Goal: Information Seeking & Learning: Learn about a topic

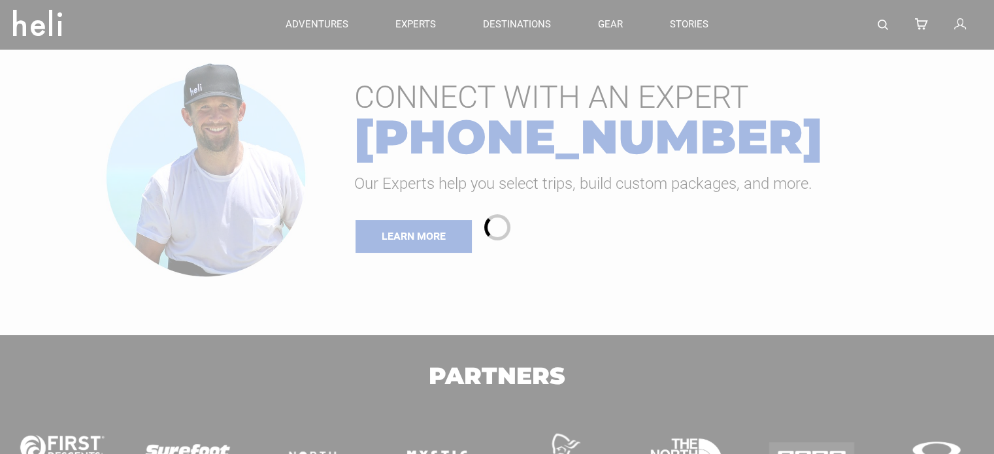
type input "Heli Skiing"
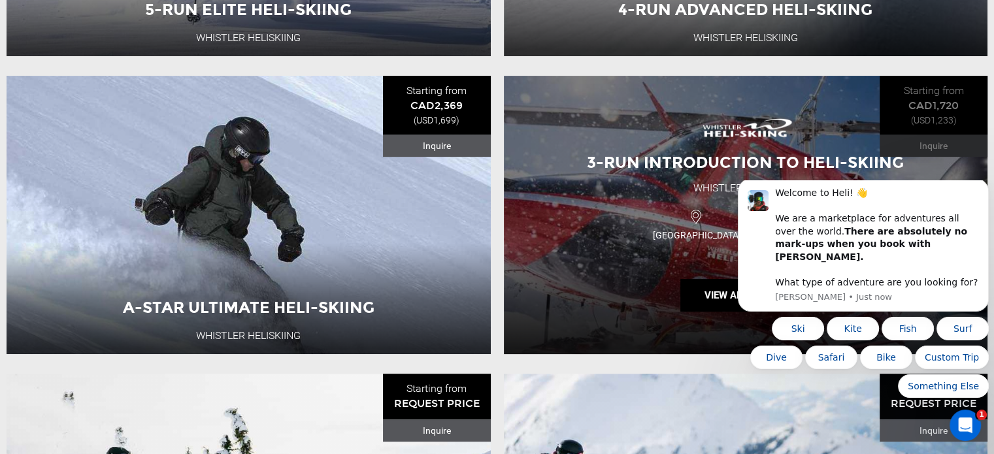
scroll to position [554, 0]
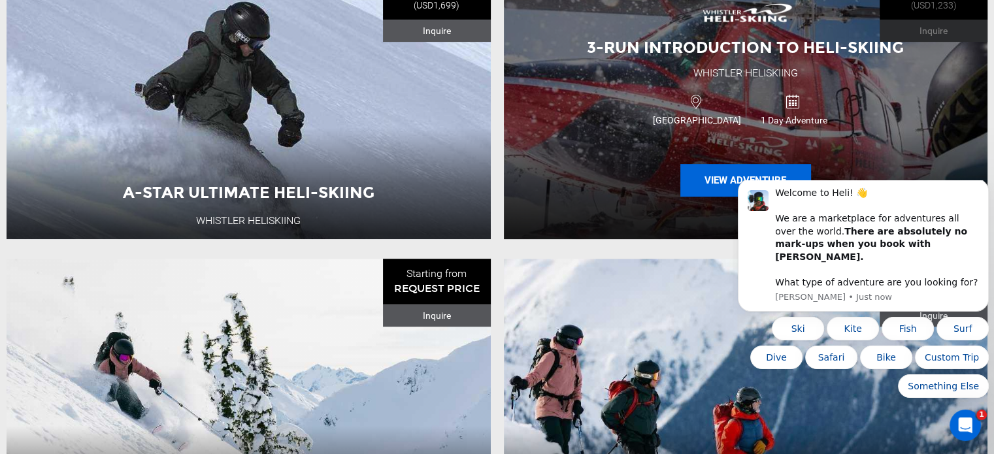
click at [751, 180] on button "View Adventure" at bounding box center [745, 180] width 131 height 33
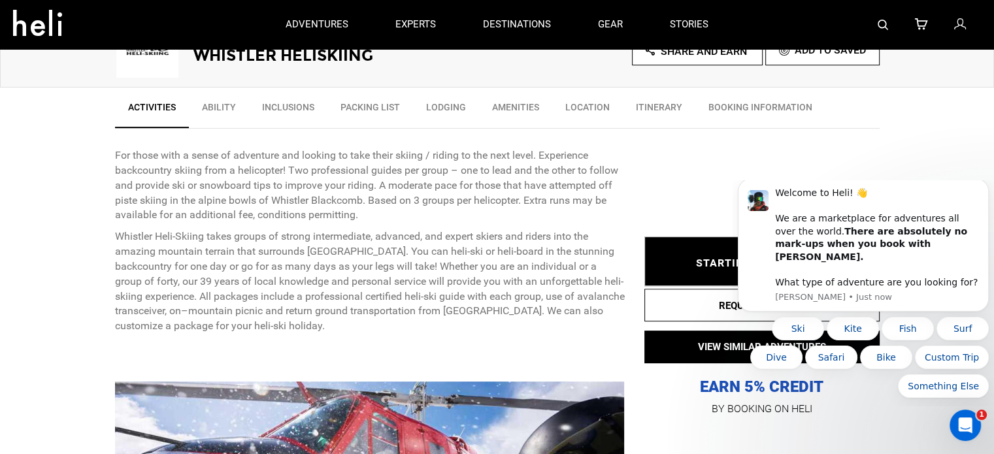
scroll to position [423, 0]
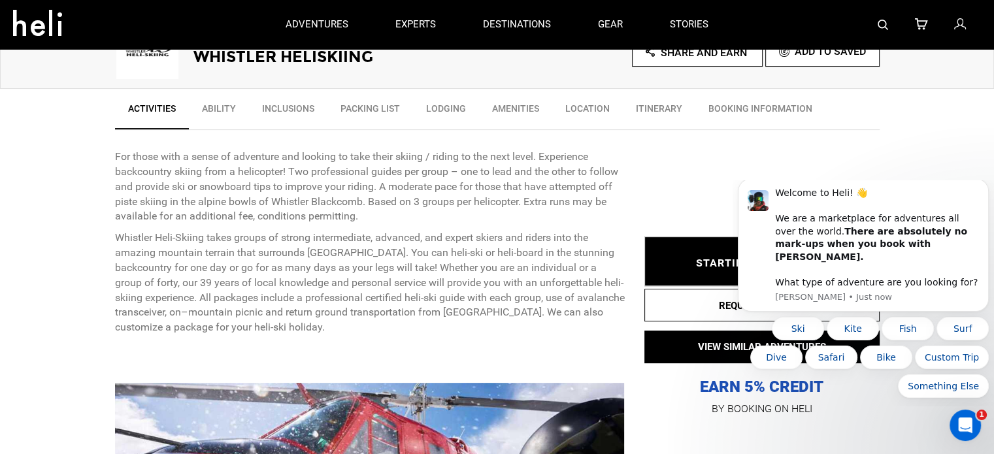
click at [210, 107] on link "Ability" at bounding box center [219, 111] width 60 height 33
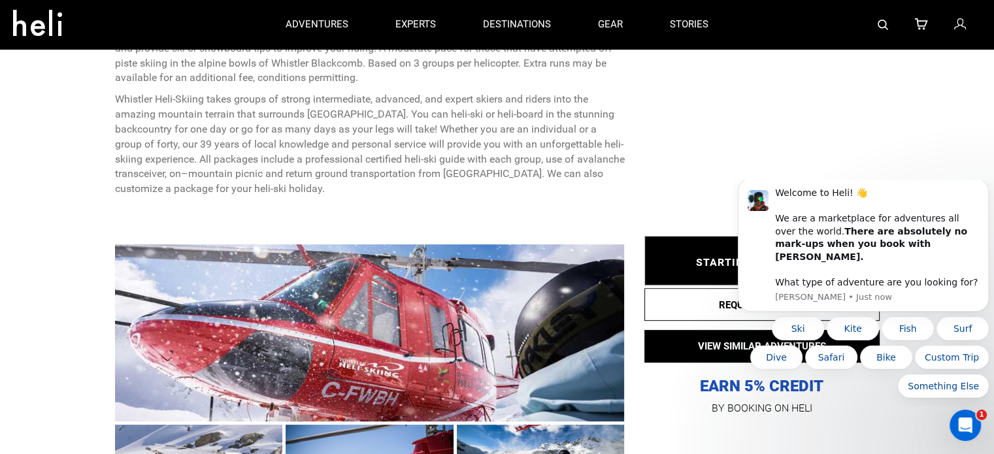
scroll to position [562, 0]
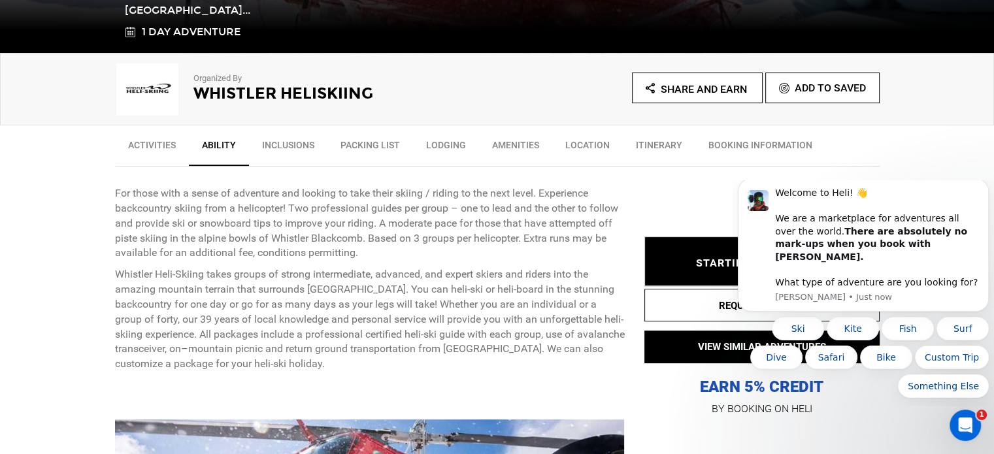
scroll to position [387, 0]
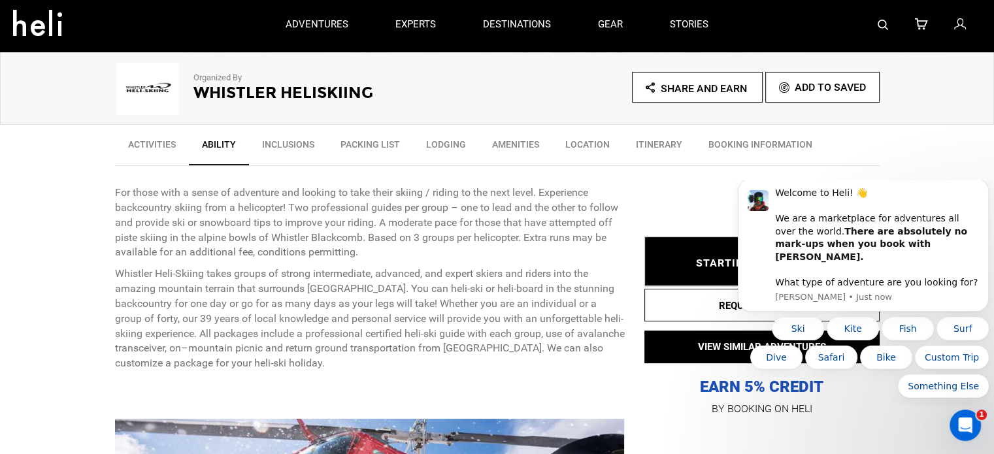
click at [272, 149] on link "Inclusions" at bounding box center [288, 147] width 78 height 33
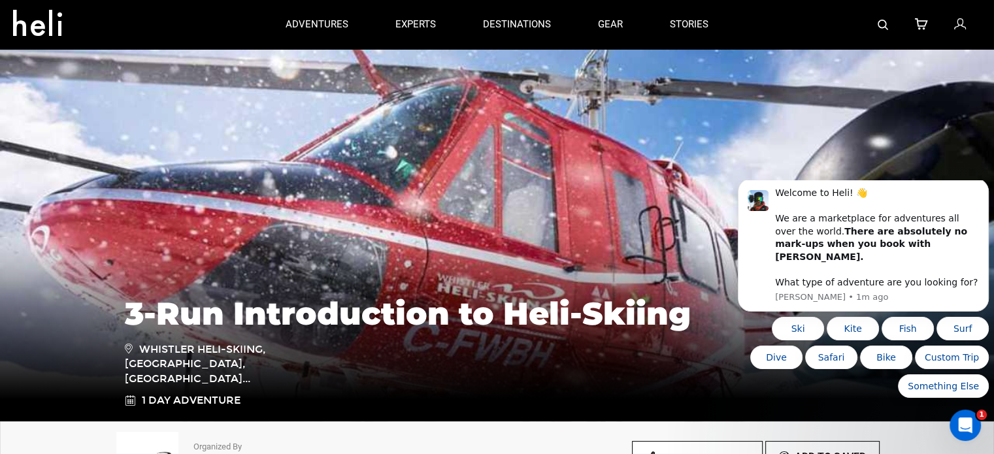
scroll to position [0, 0]
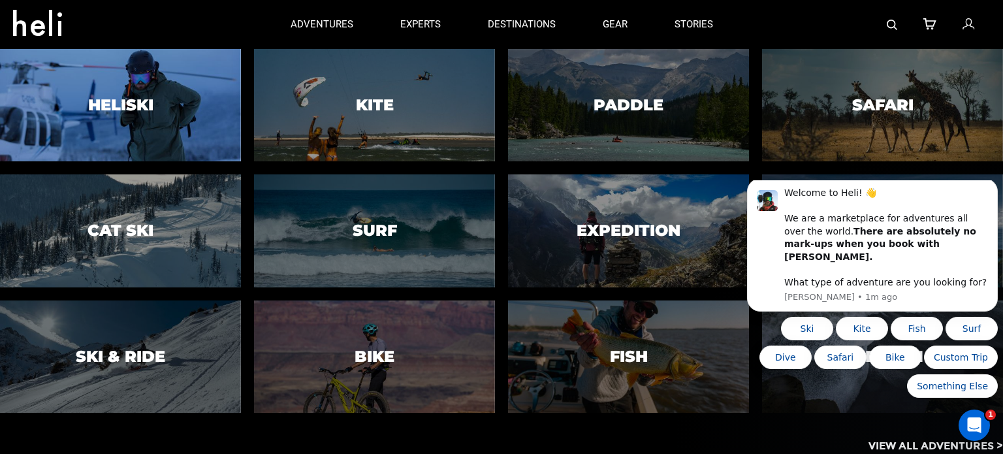
click at [123, 104] on h3 "Heliski" at bounding box center [120, 105] width 65 height 17
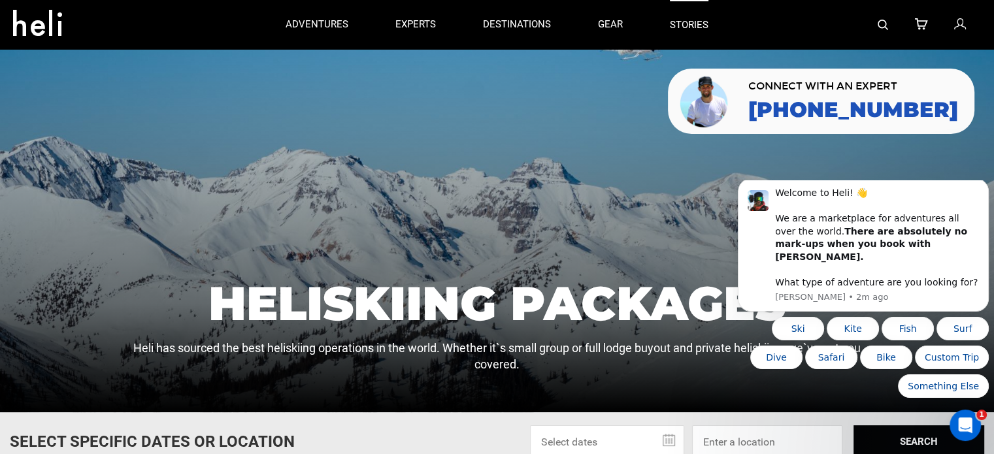
click at [676, 23] on link "stories" at bounding box center [689, 24] width 39 height 49
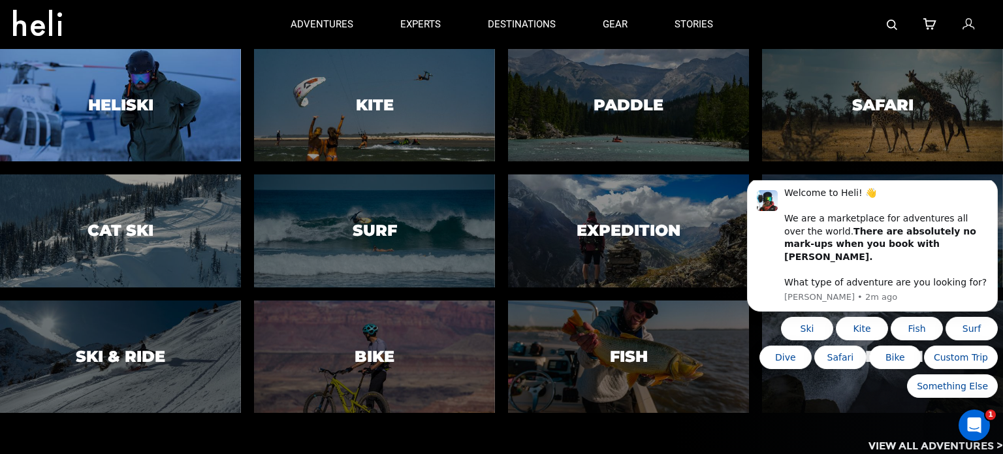
click at [131, 101] on h3 "Heliski" at bounding box center [120, 105] width 65 height 17
